Goal: Task Accomplishment & Management: Manage account settings

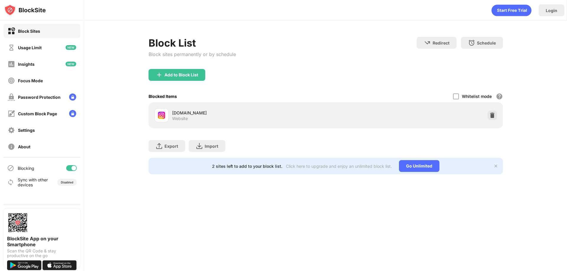
drag, startPoint x: 148, startPoint y: 76, endPoint x: 152, endPoint y: 76, distance: 4.5
click at [150, 76] on div "Block List Block sites permanently or by schedule Redirect Choose a site to be …" at bounding box center [325, 105] width 483 height 171
click at [158, 75] on img at bounding box center [159, 74] width 7 height 7
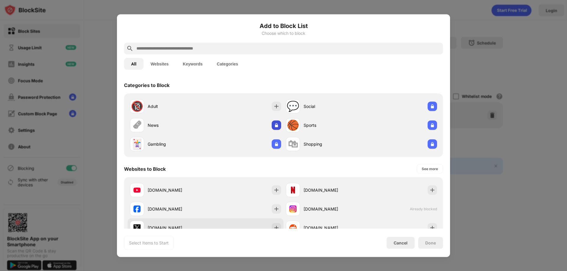
scroll to position [89, 0]
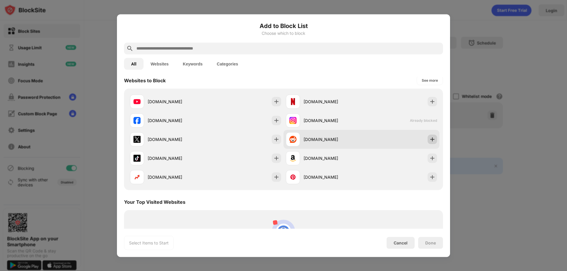
click at [429, 135] on div at bounding box center [432, 139] width 9 height 9
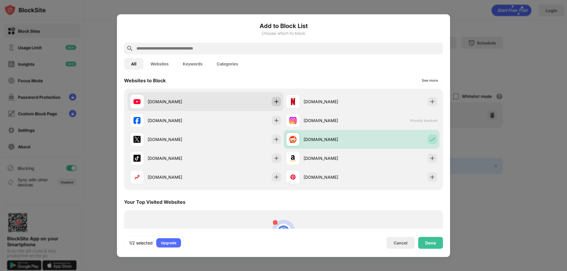
click at [275, 103] on img at bounding box center [276, 102] width 6 height 6
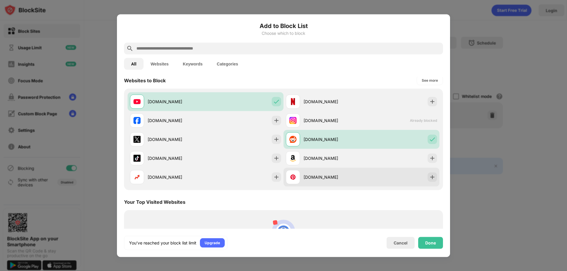
drag, startPoint x: 429, startPoint y: 243, endPoint x: 386, endPoint y: 185, distance: 72.0
click at [428, 242] on div "Done" at bounding box center [430, 243] width 25 height 12
